Goal: Task Accomplishment & Management: Use online tool/utility

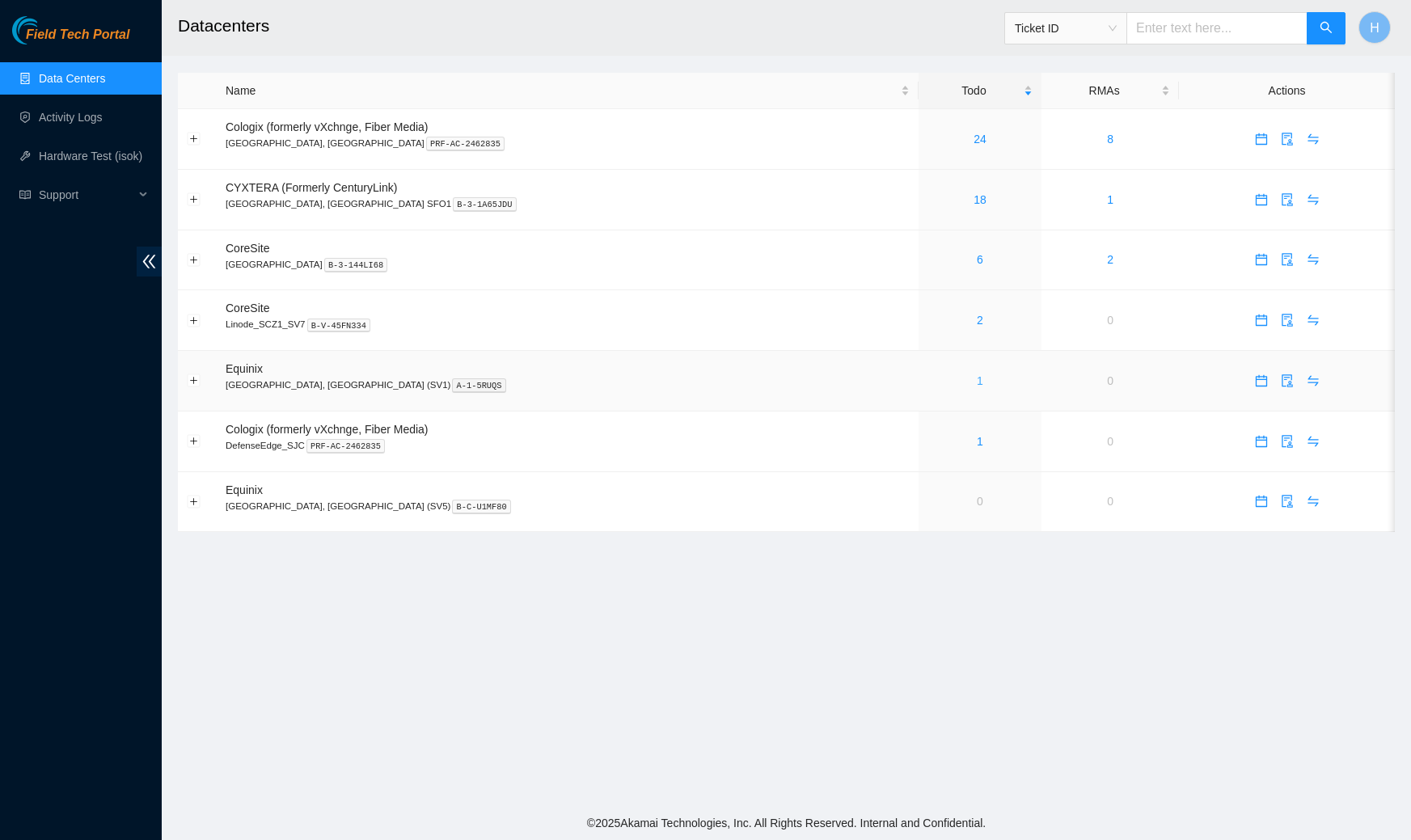
click at [977, 375] on link "1" at bounding box center [980, 380] width 7 height 13
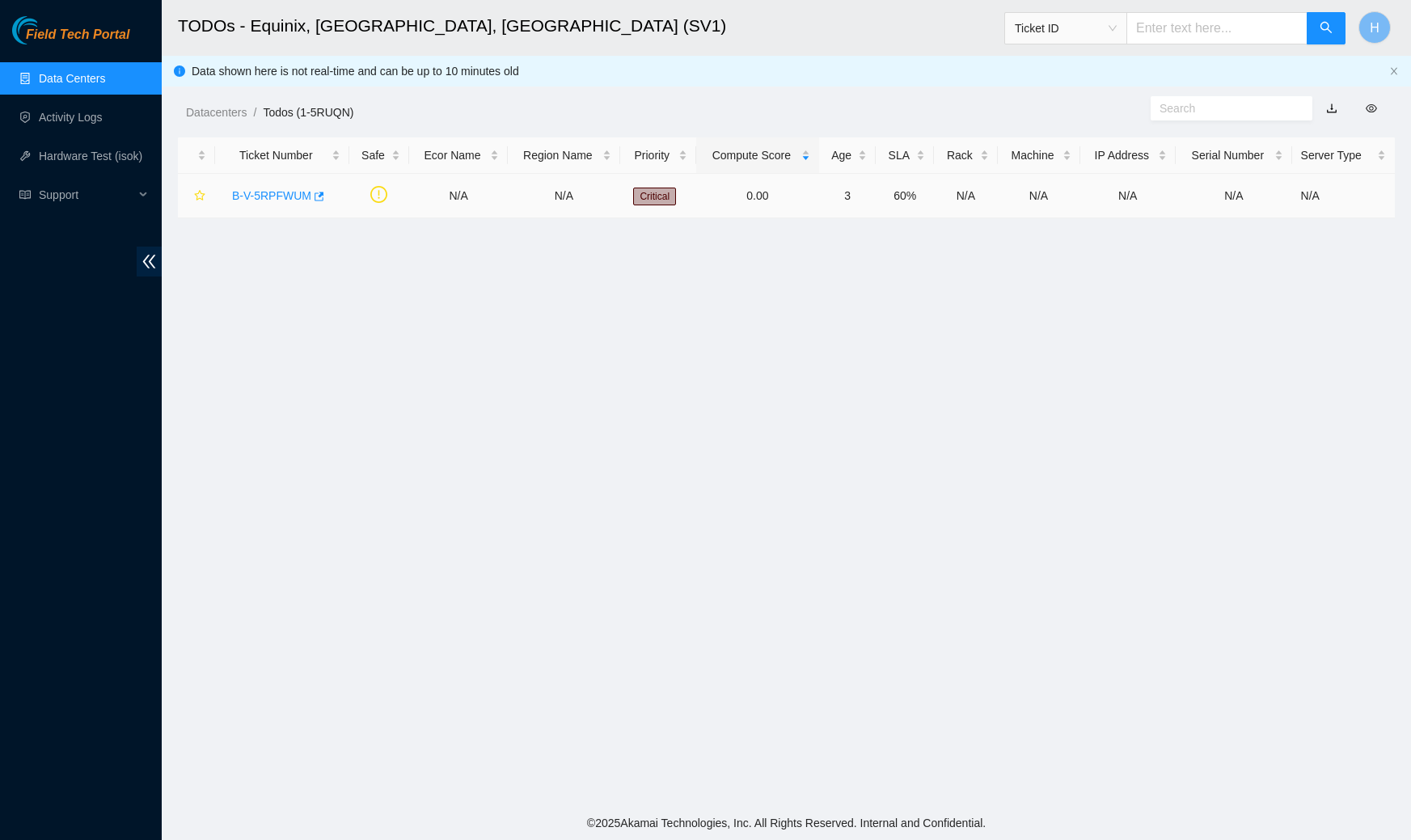
click at [282, 191] on link "B-V-5RPFWUM" at bounding box center [272, 195] width 79 height 13
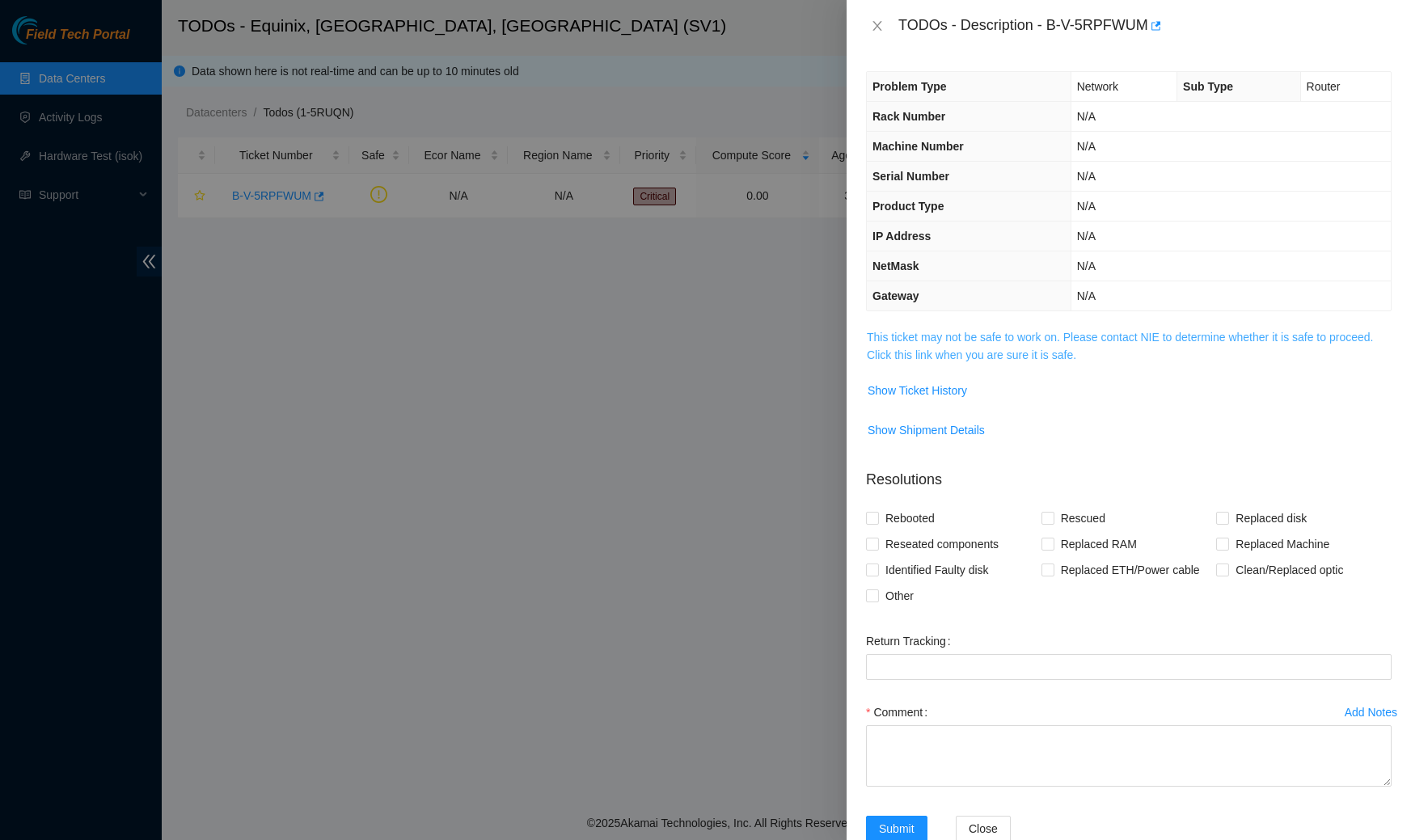
click at [962, 352] on link "This ticket may not be safe to work on. Please contact NIE to determine whether…" at bounding box center [1120, 346] width 506 height 30
